Goal: Obtain resource: Download file/media

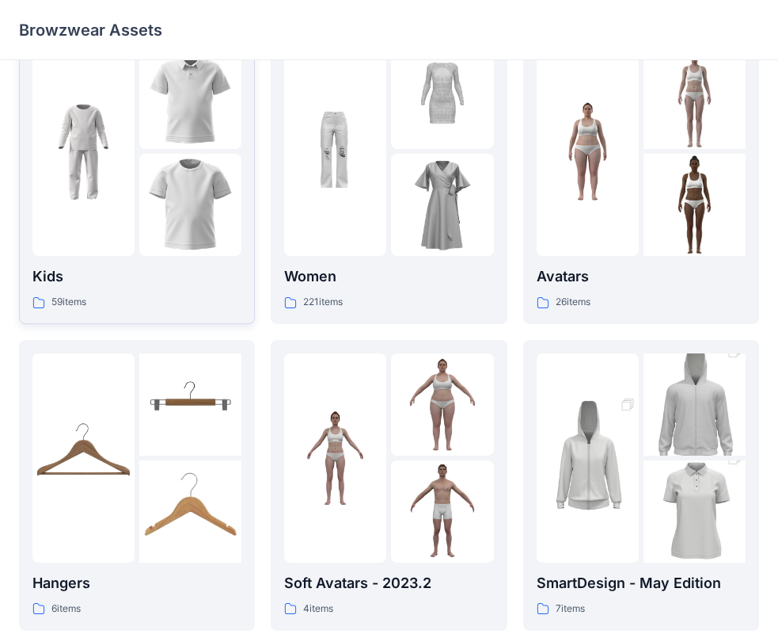
scroll to position [394, 0]
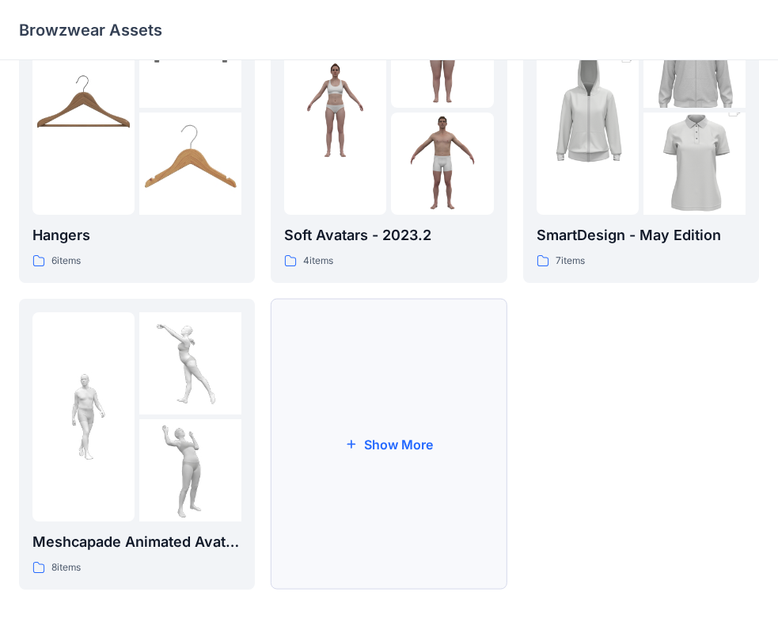
click at [417, 434] on button "Show More" at bounding box center [389, 444] width 236 height 291
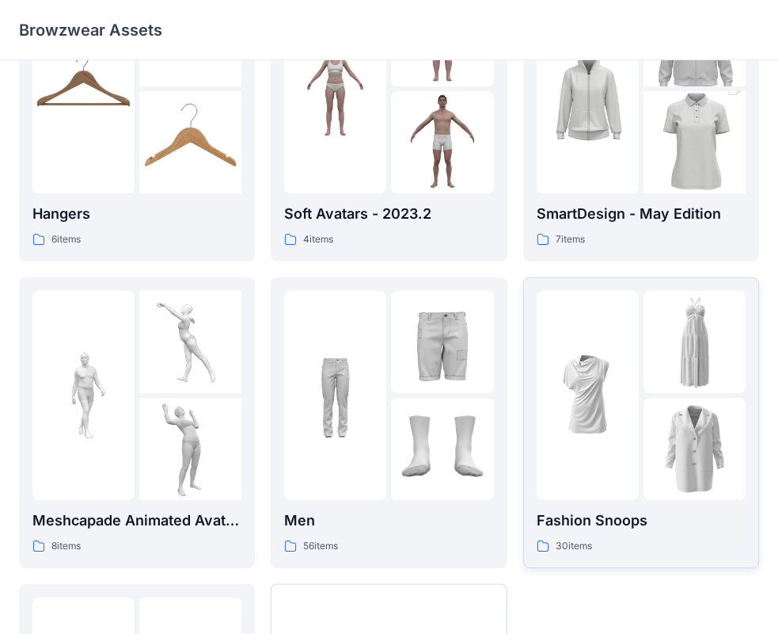
scroll to position [382, 0]
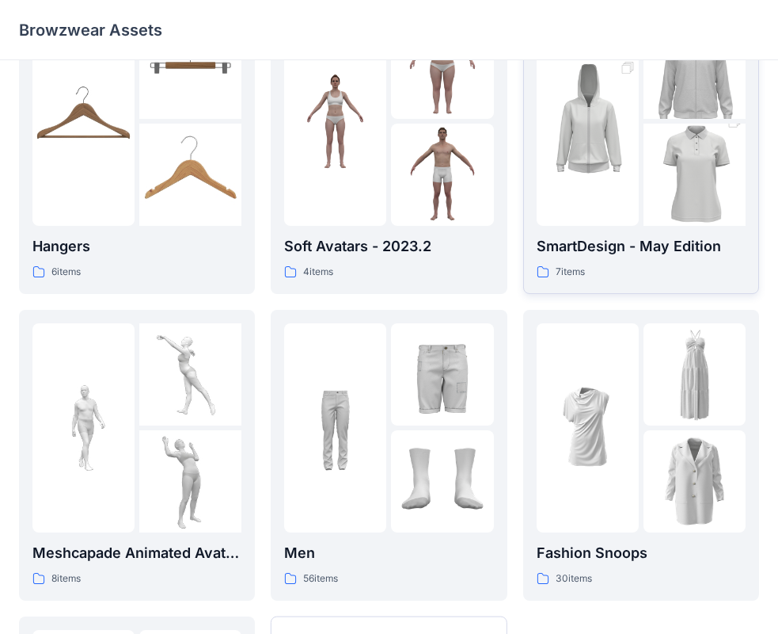
click at [595, 244] on p "SmartDesign - May Edition" at bounding box center [641, 246] width 209 height 22
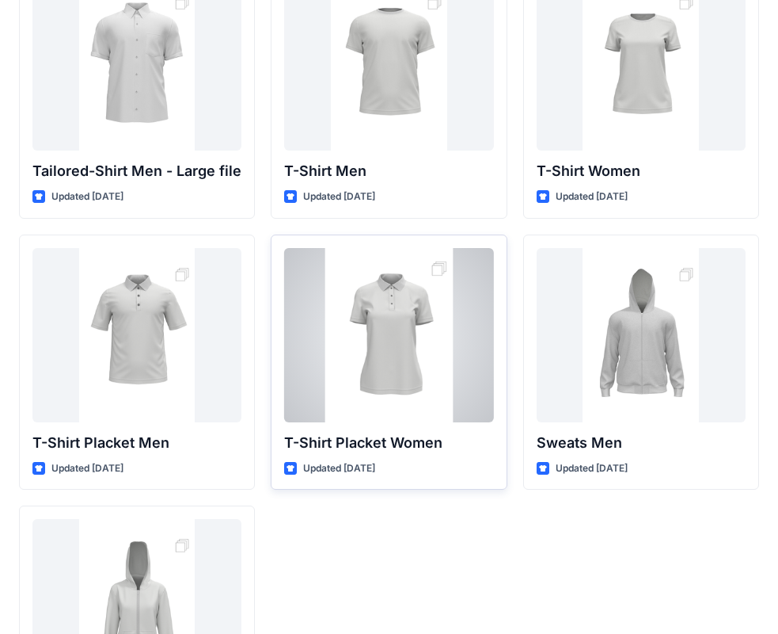
scroll to position [25, 0]
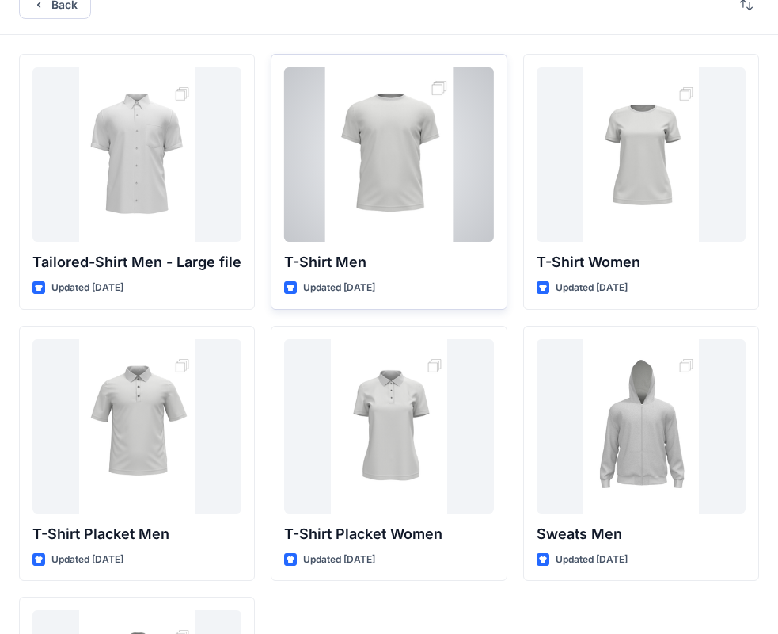
click at [413, 246] on div "T-Shirt Men Updated [DATE]" at bounding box center [389, 182] width 236 height 256
click at [406, 275] on div "T-Shirt Men Updated [DATE]" at bounding box center [389, 182] width 236 height 256
click at [435, 95] on div at bounding box center [388, 154] width 209 height 174
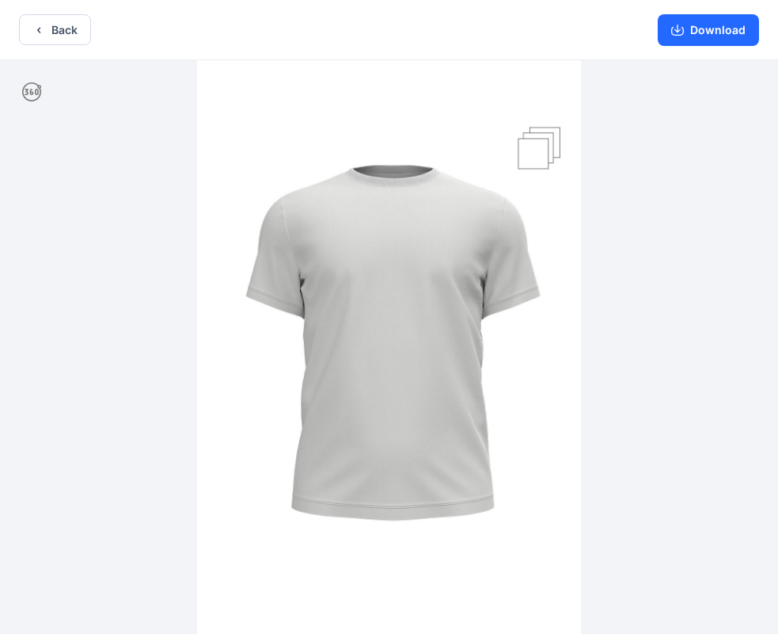
drag, startPoint x: 432, startPoint y: 299, endPoint x: 356, endPoint y: 298, distance: 76.0
click at [346, 306] on img at bounding box center [389, 348] width 384 height 577
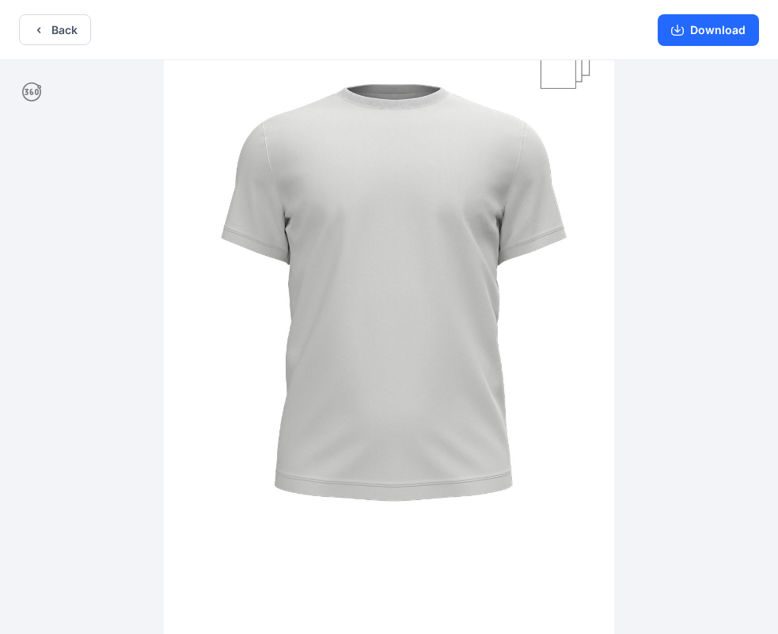
drag, startPoint x: 370, startPoint y: 280, endPoint x: 288, endPoint y: 215, distance: 103.8
click at [280, 272] on img at bounding box center [389, 299] width 451 height 676
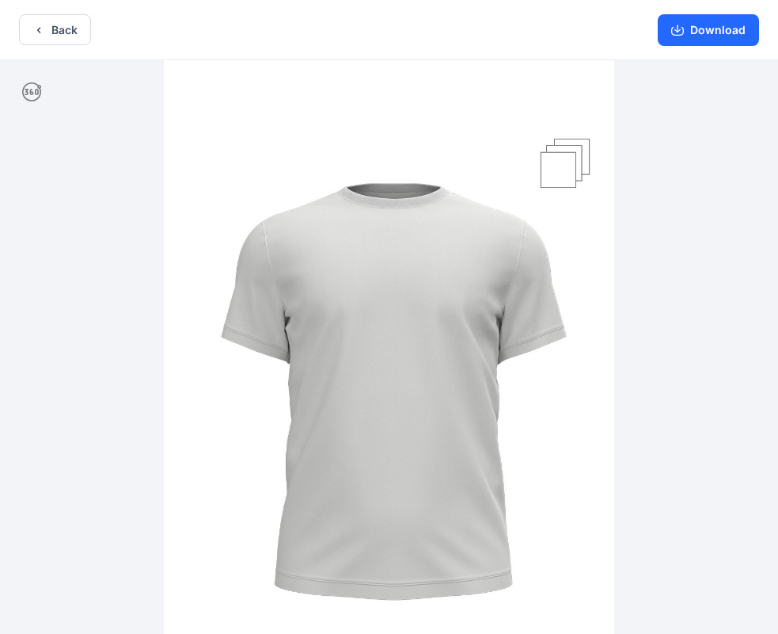
drag, startPoint x: 322, startPoint y: 120, endPoint x: 261, endPoint y: 208, distance: 108.1
click at [261, 239] on img at bounding box center [389, 398] width 451 height 676
drag, startPoint x: 250, startPoint y: 148, endPoint x: 147, endPoint y: 151, distance: 103.0
click at [147, 151] on div at bounding box center [389, 348] width 778 height 577
drag, startPoint x: 304, startPoint y: 244, endPoint x: 503, endPoint y: 303, distance: 207.5
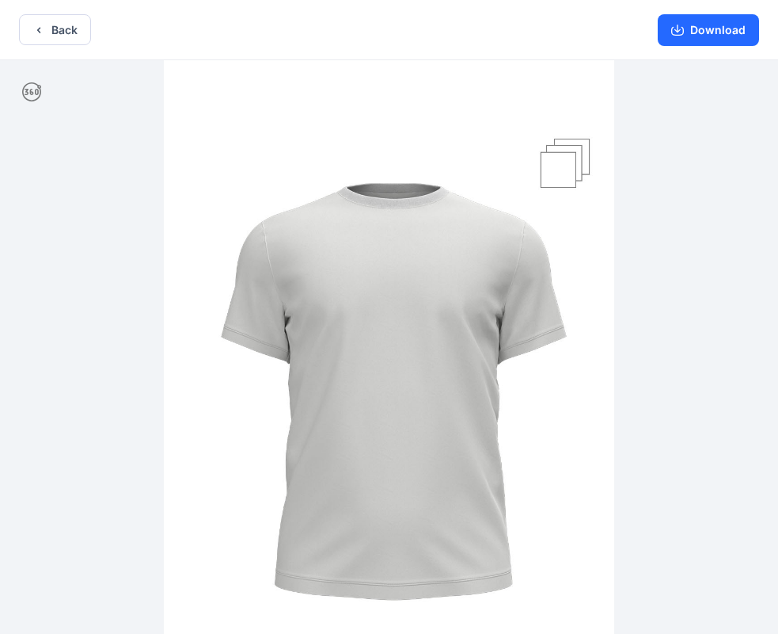
click at [484, 303] on img at bounding box center [389, 398] width 451 height 676
click at [572, 171] on img at bounding box center [389, 398] width 451 height 676
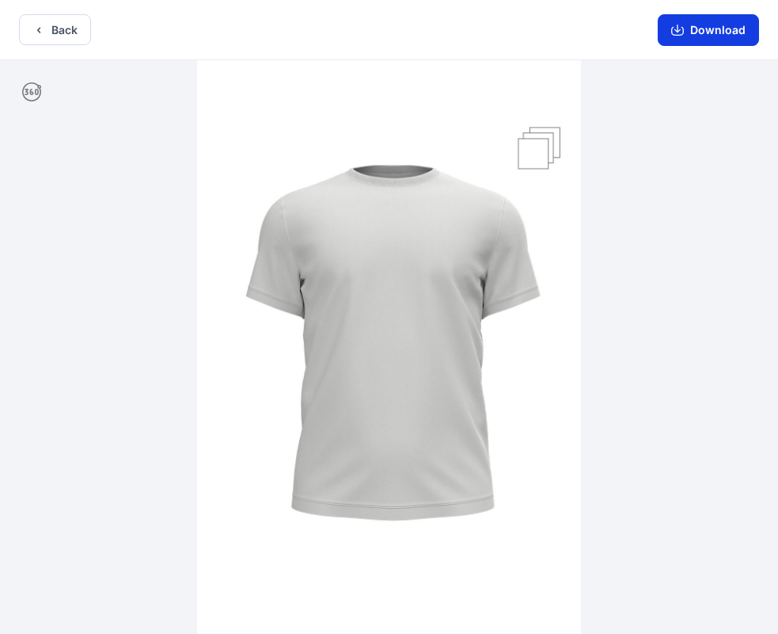
click at [712, 26] on button "Download" at bounding box center [708, 30] width 101 height 32
